Goal: Task Accomplishment & Management: Complete application form

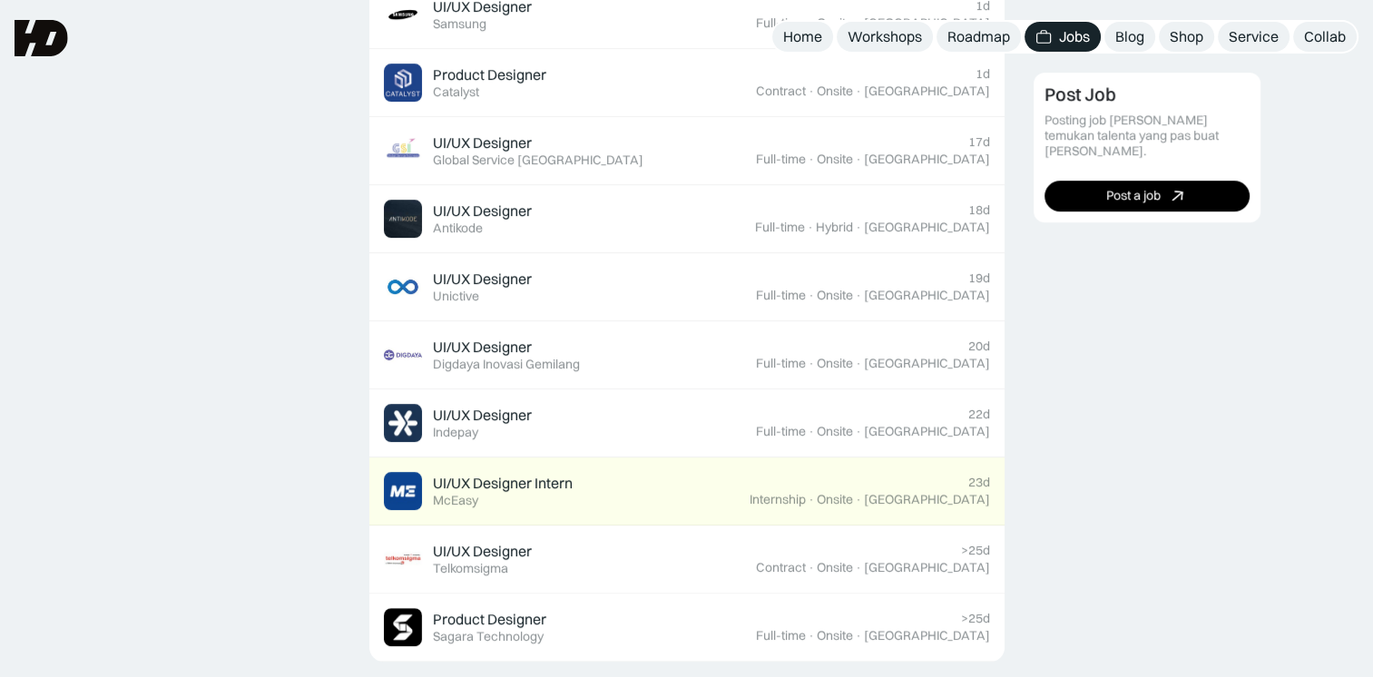
scroll to position [544, 0]
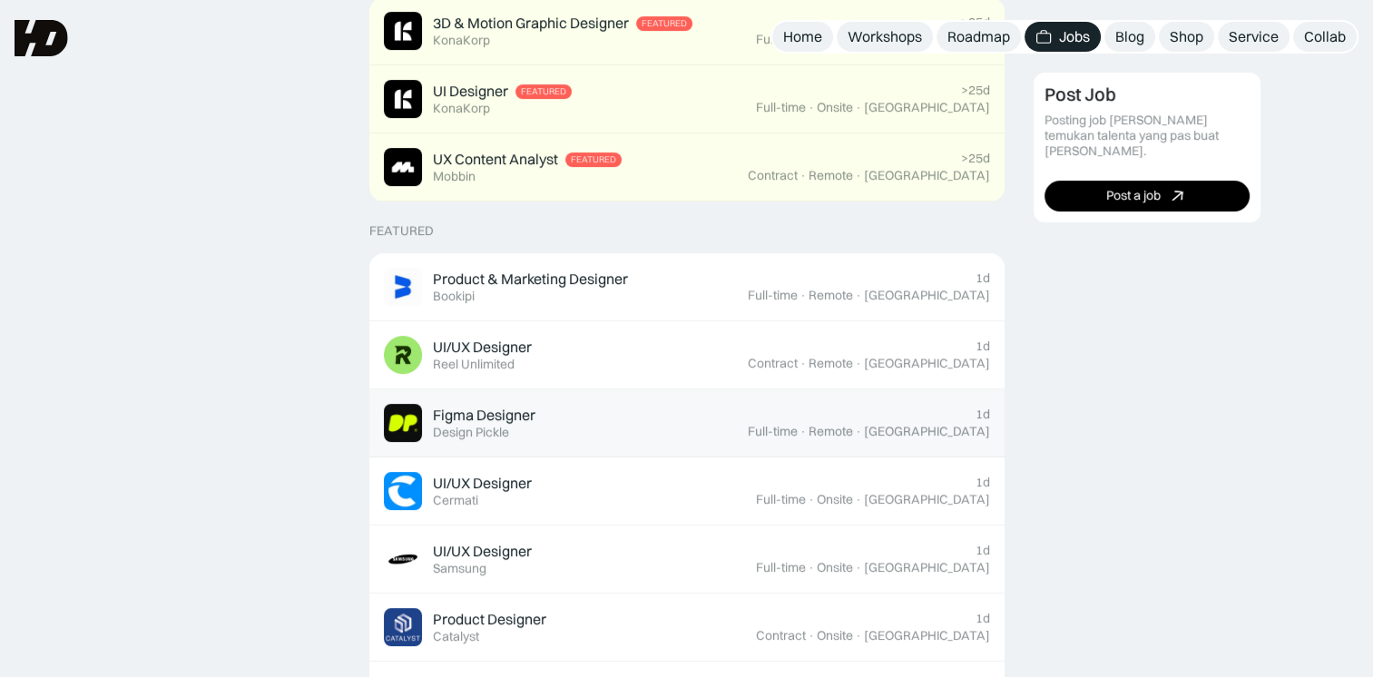
click at [492, 406] on div "Figma Designer" at bounding box center [484, 415] width 103 height 19
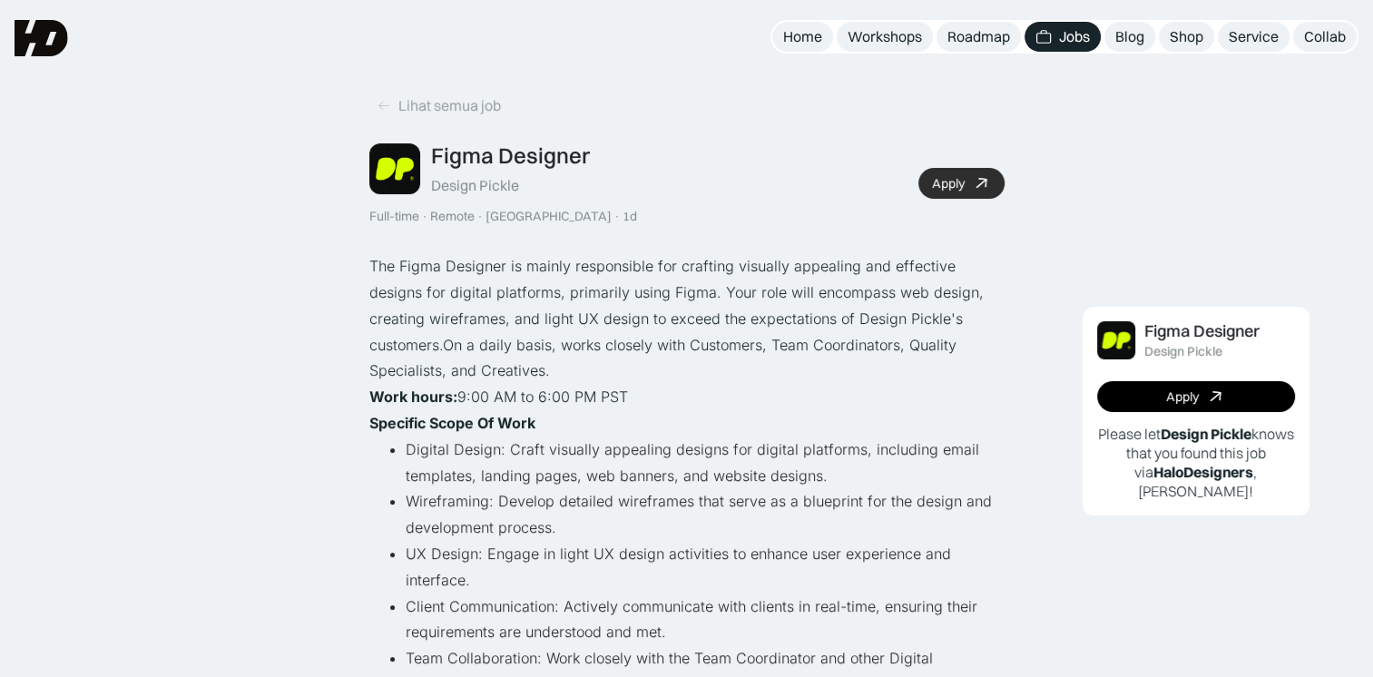
click at [941, 176] on div "Apply" at bounding box center [948, 183] width 33 height 15
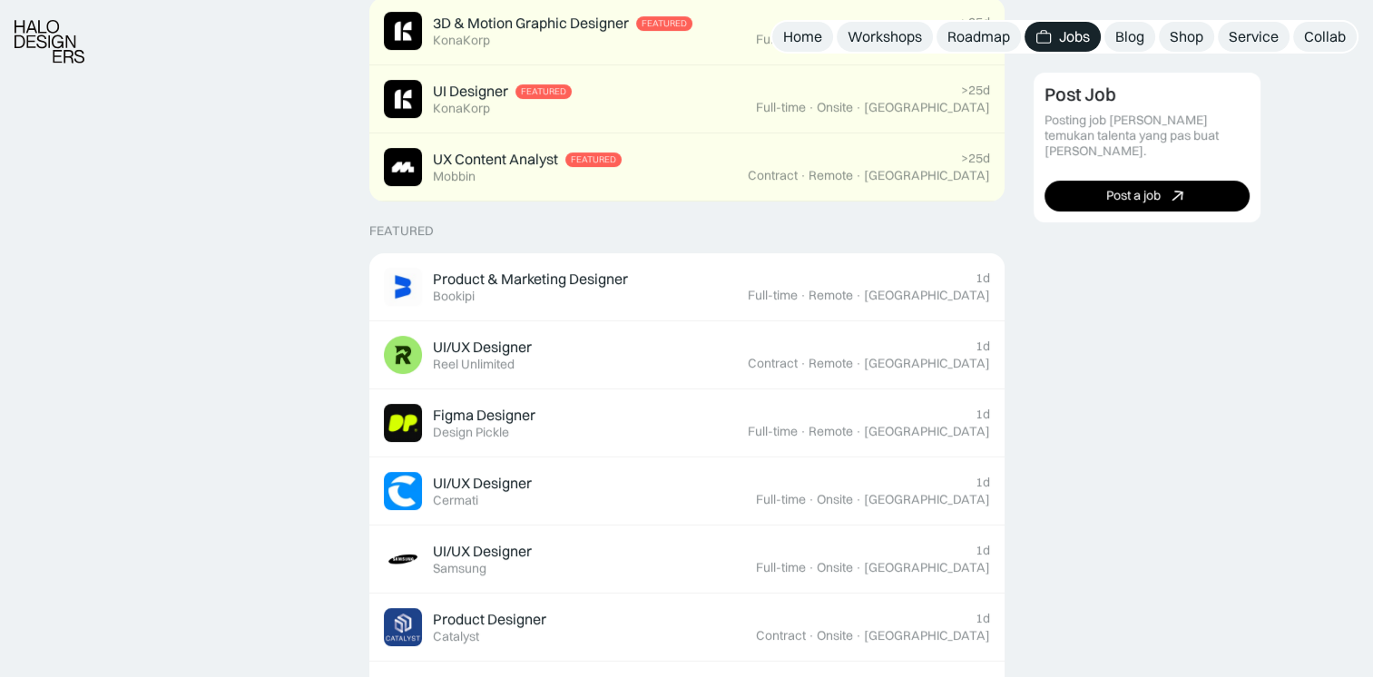
scroll to position [635, 0]
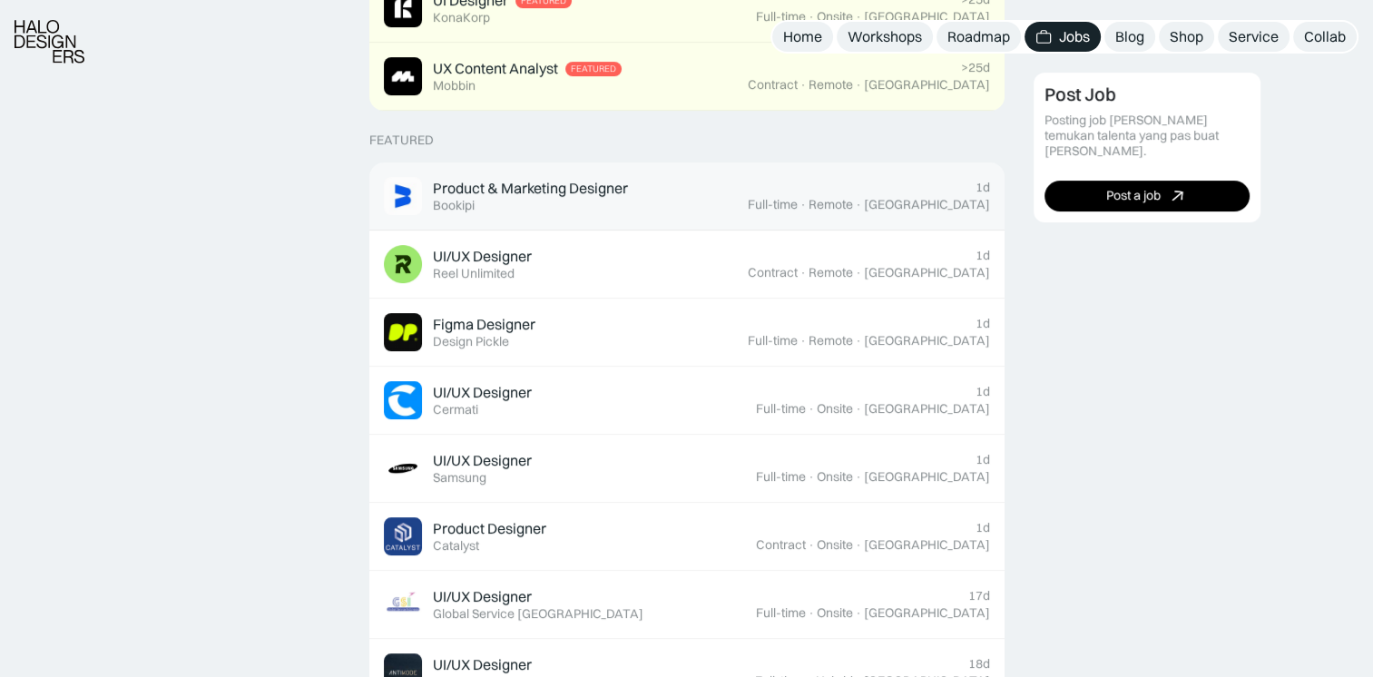
click at [598, 179] on div "Product & Marketing Designer" at bounding box center [530, 188] width 195 height 19
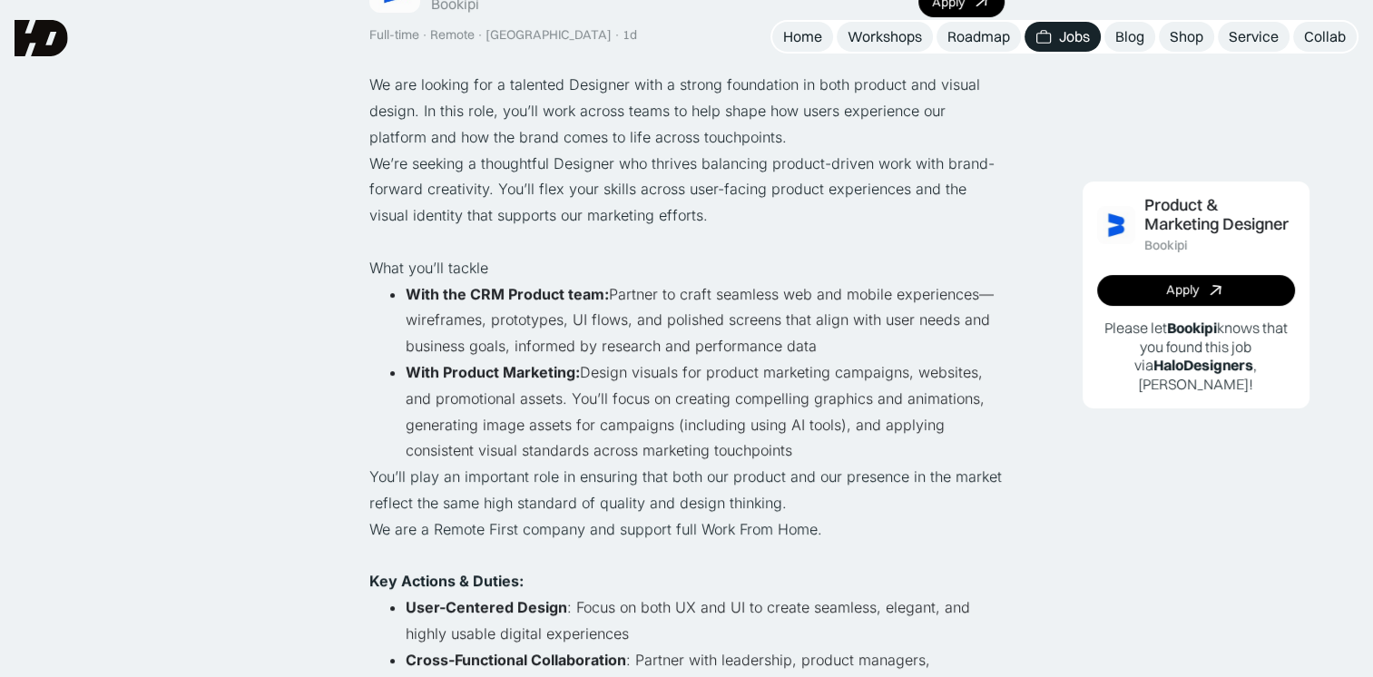
scroll to position [91, 0]
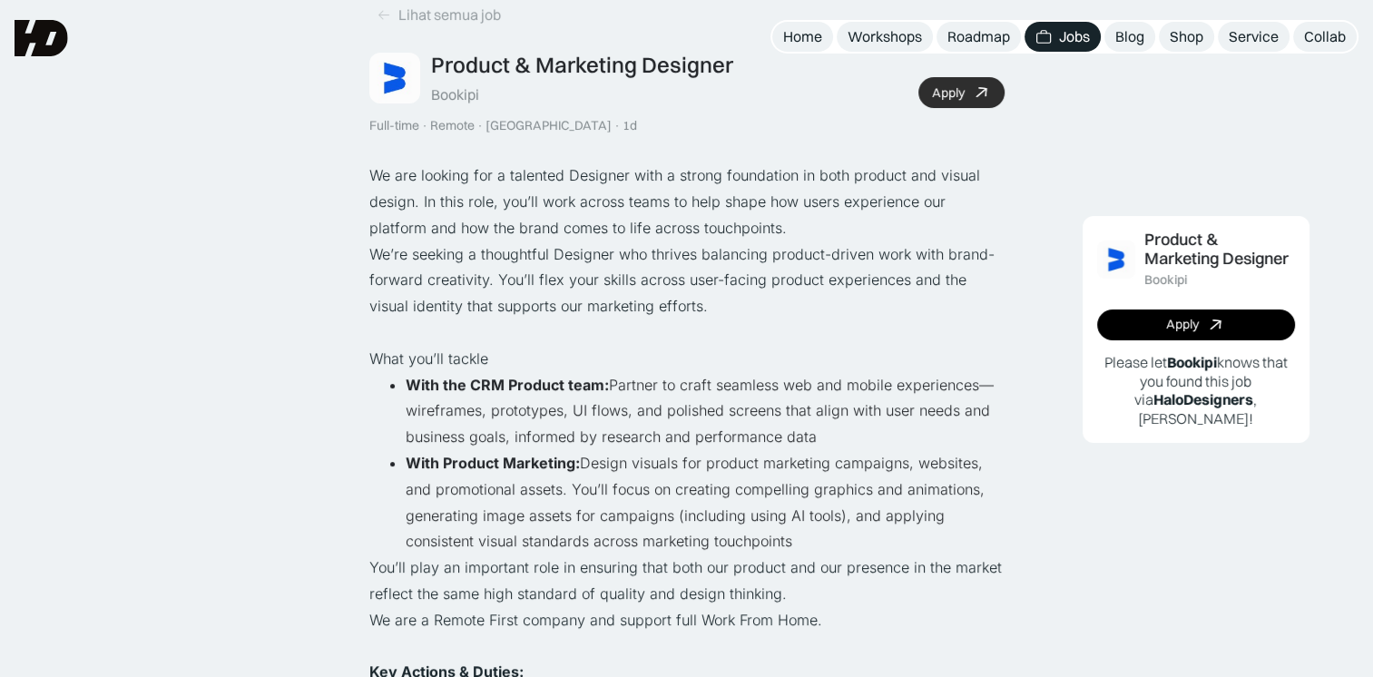
click at [947, 78] on link "Apply" at bounding box center [961, 92] width 86 height 31
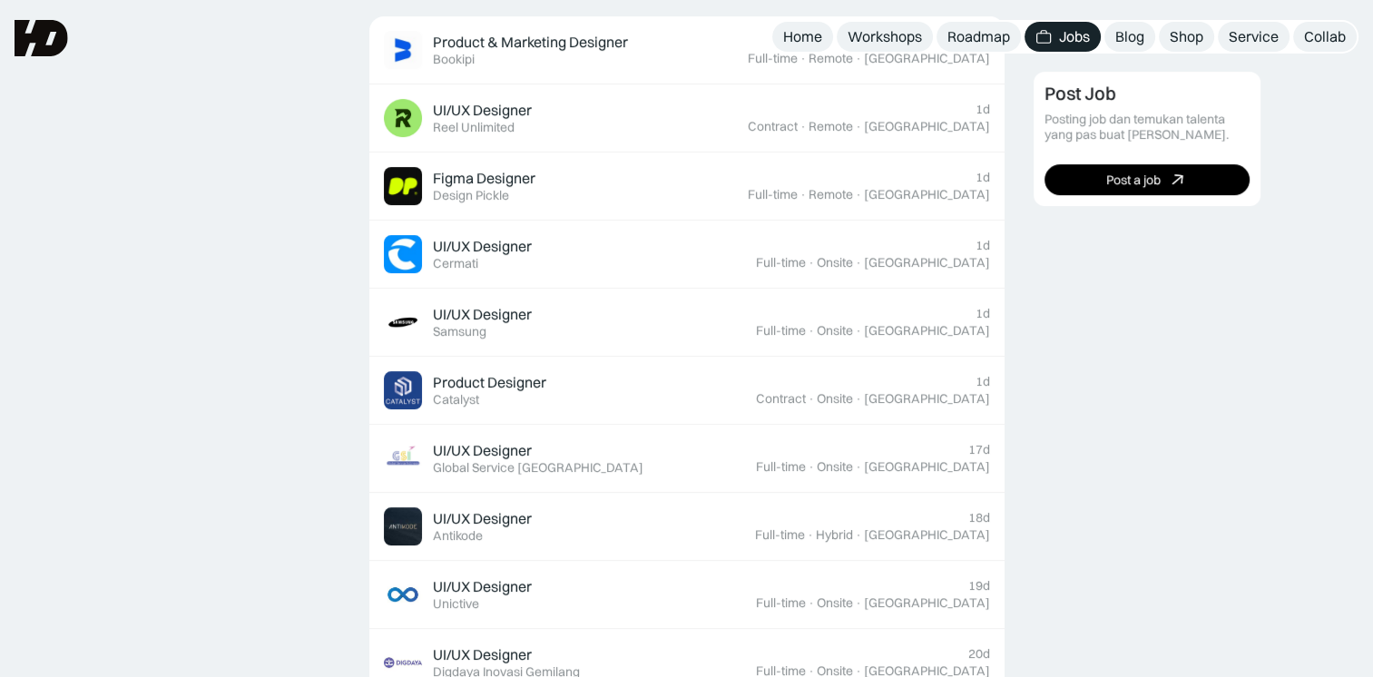
scroll to position [581, 0]
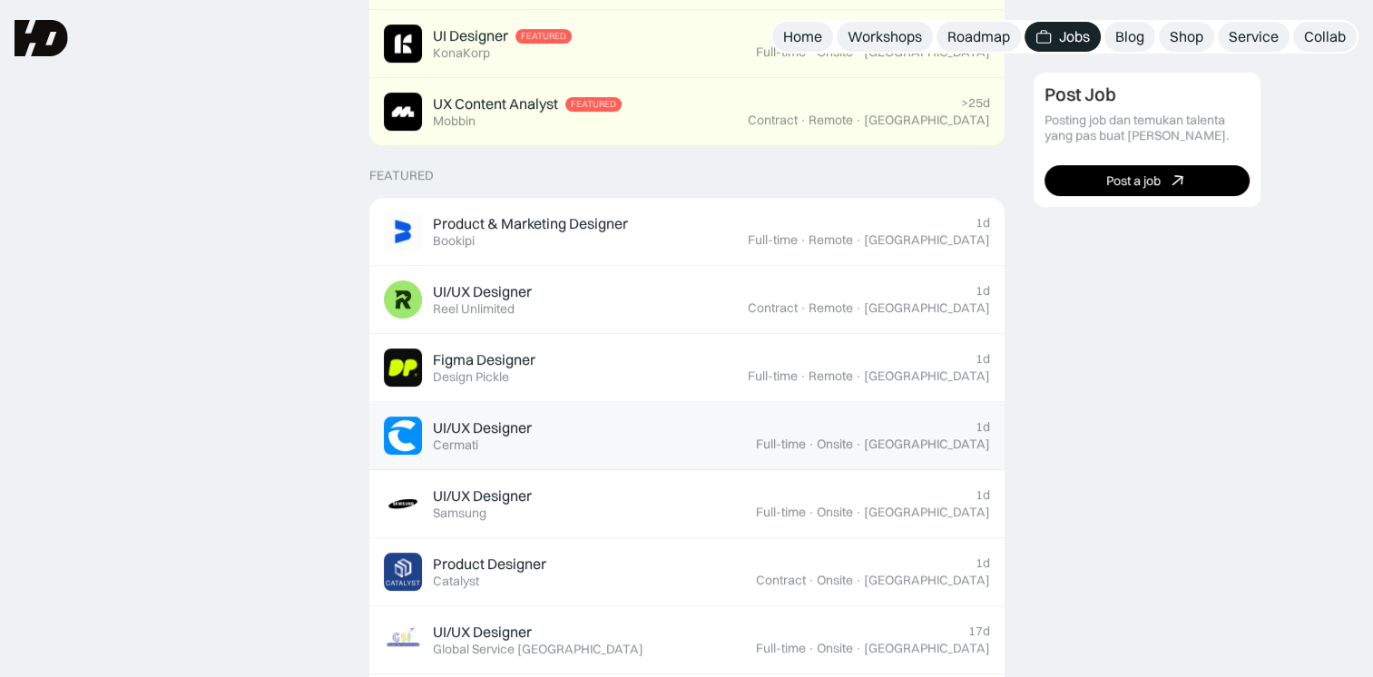
click at [489, 424] on div "UI/UX Designer" at bounding box center [482, 427] width 99 height 19
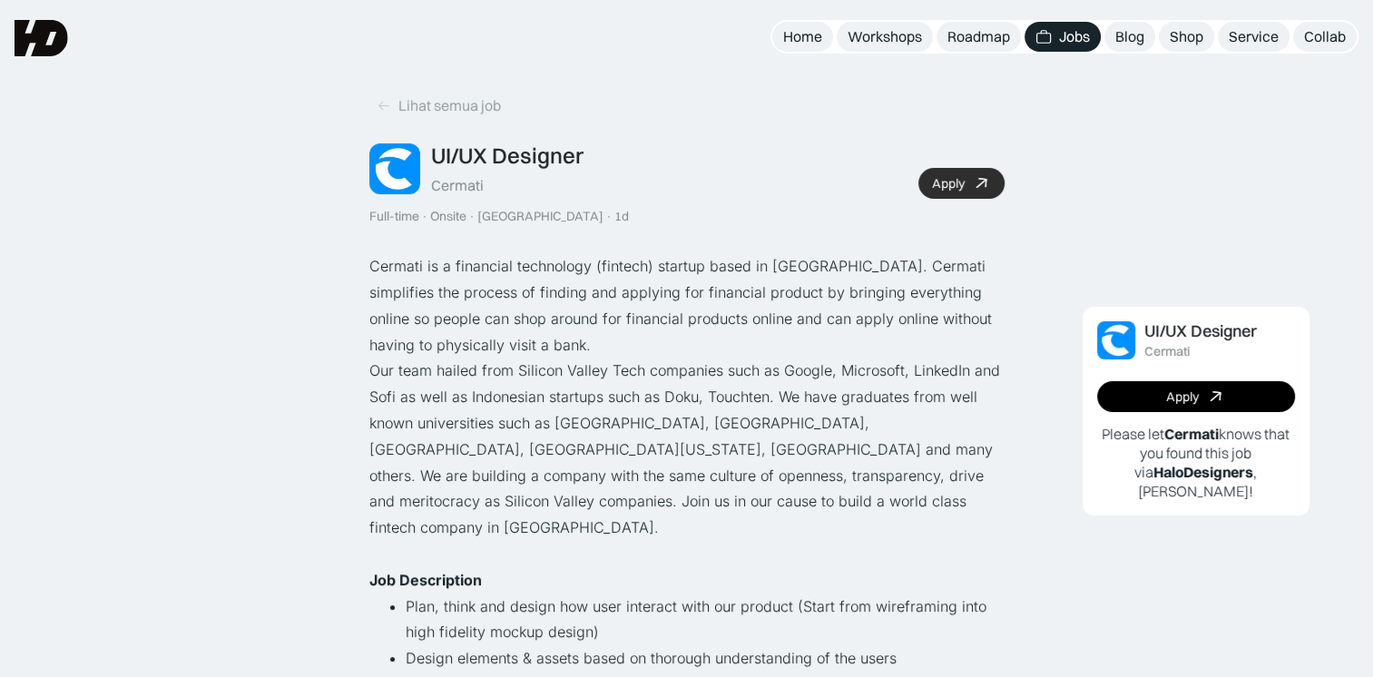
click at [946, 180] on div "Apply" at bounding box center [948, 183] width 33 height 15
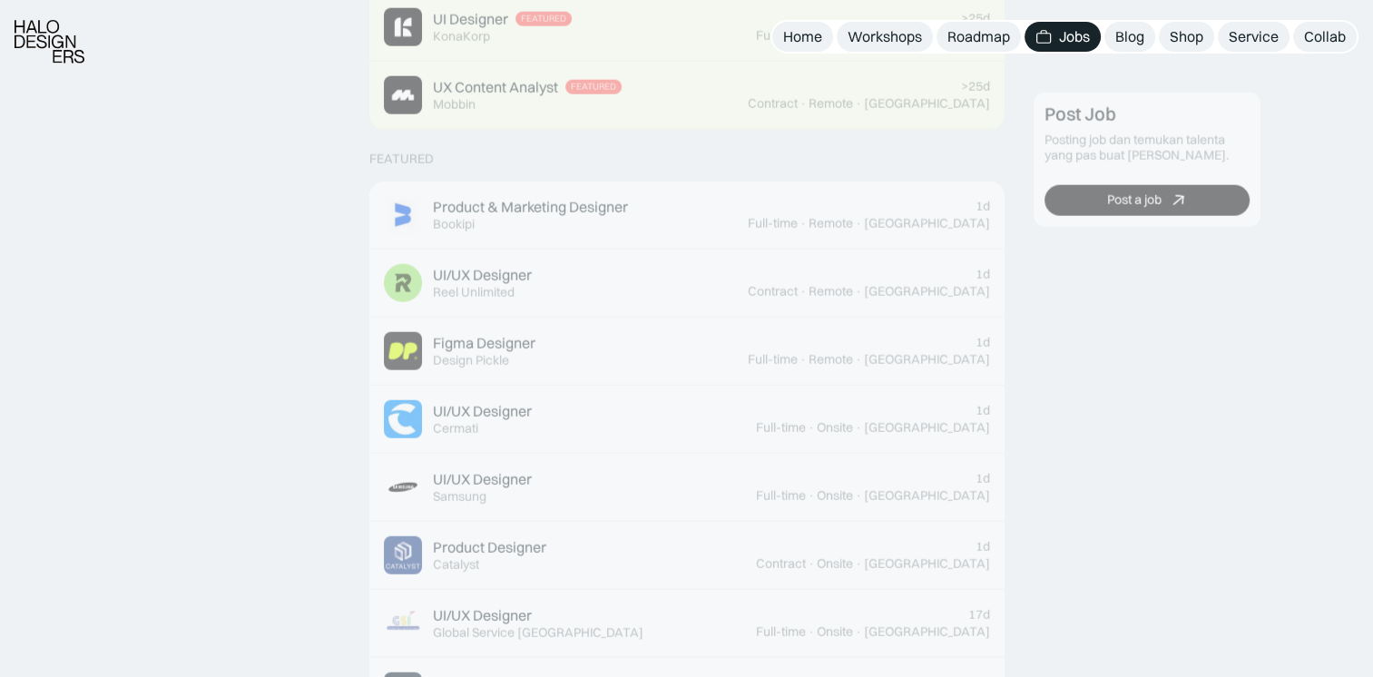
scroll to position [583, 0]
